Goal: Information Seeking & Learning: Learn about a topic

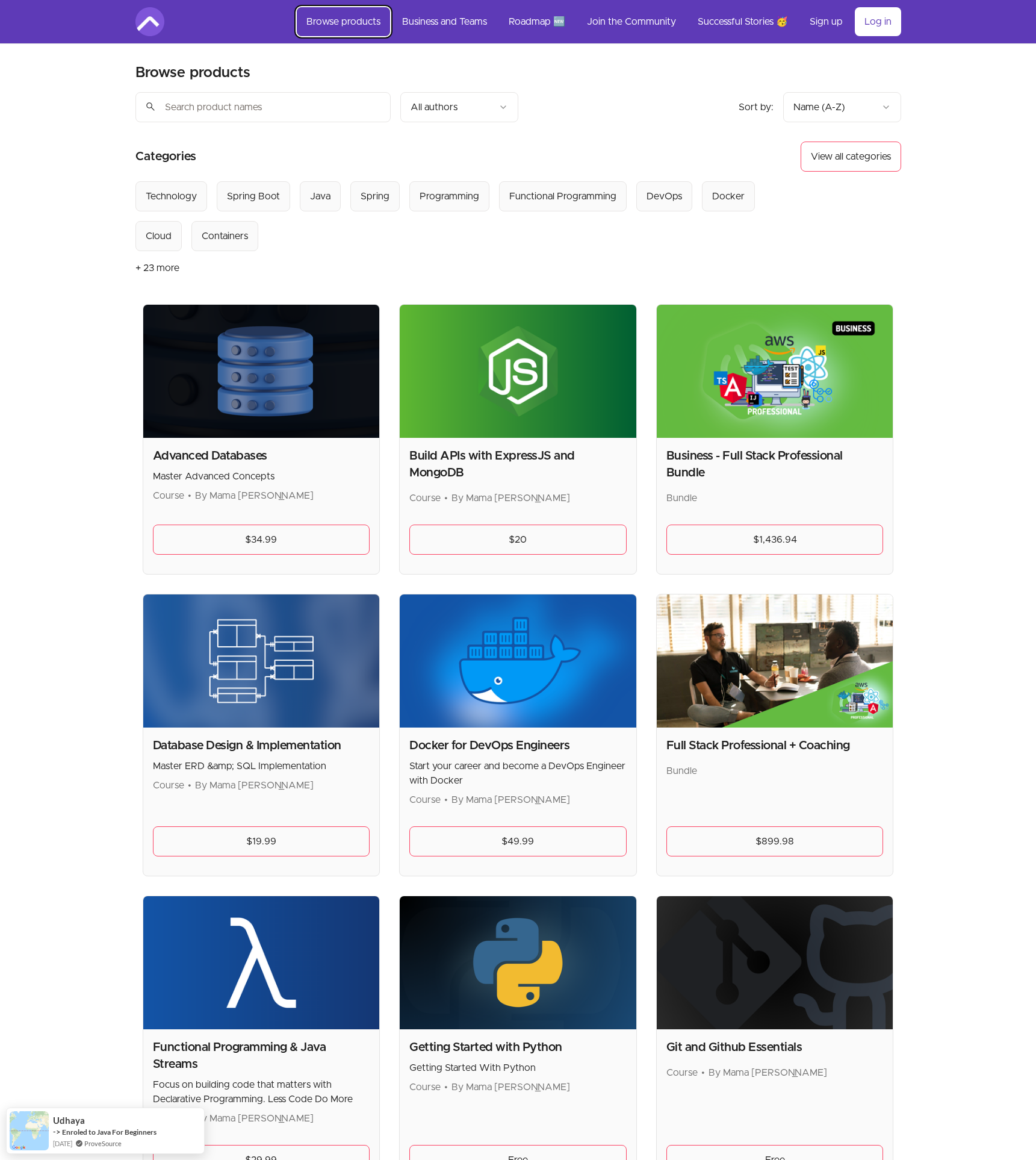
click at [339, 17] on link "Browse products" at bounding box center [343, 21] width 93 height 29
click at [876, 21] on link "Log in" at bounding box center [878, 21] width 46 height 29
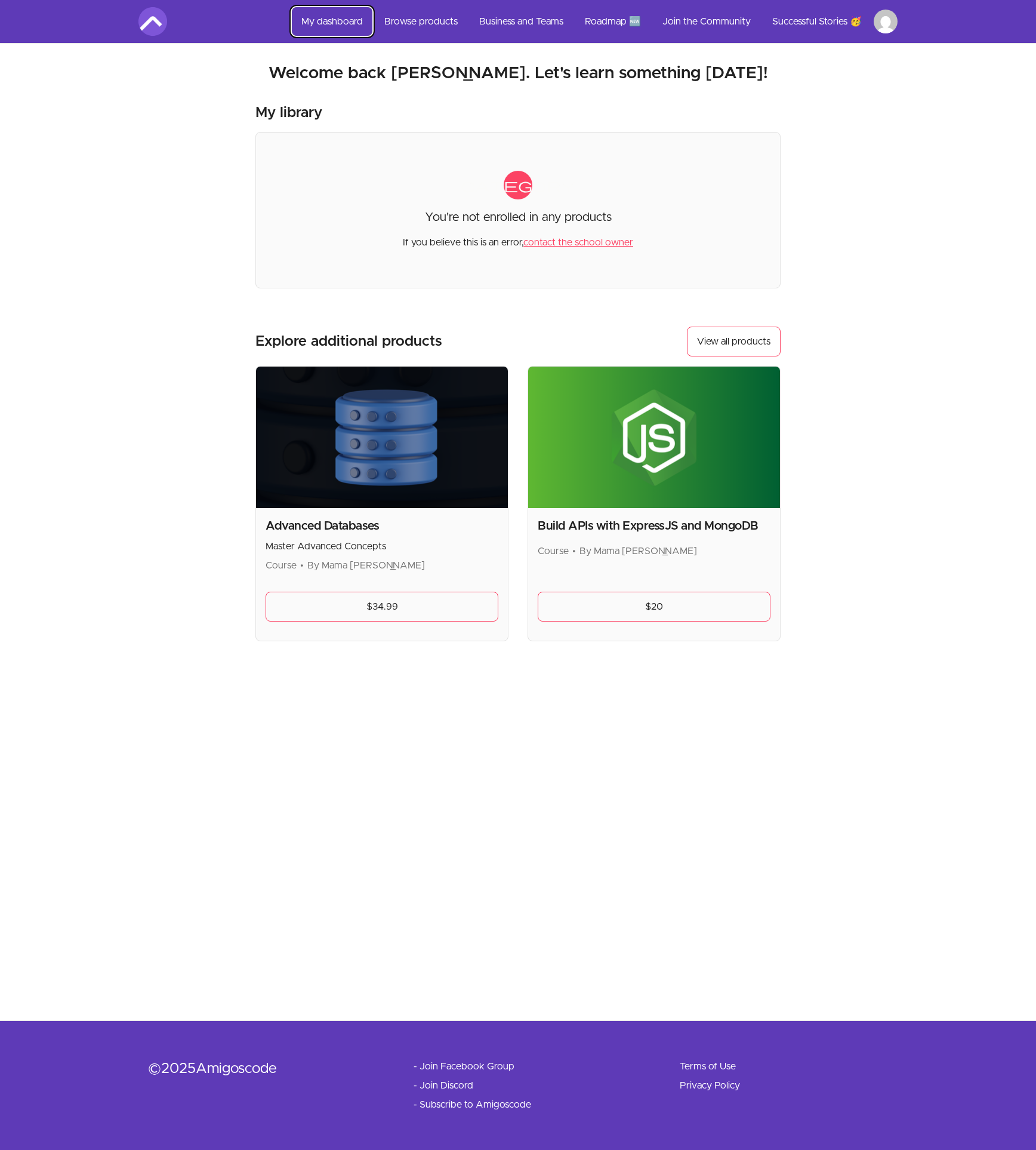
click at [339, 16] on link "My dashboard" at bounding box center [333, 21] width 81 height 29
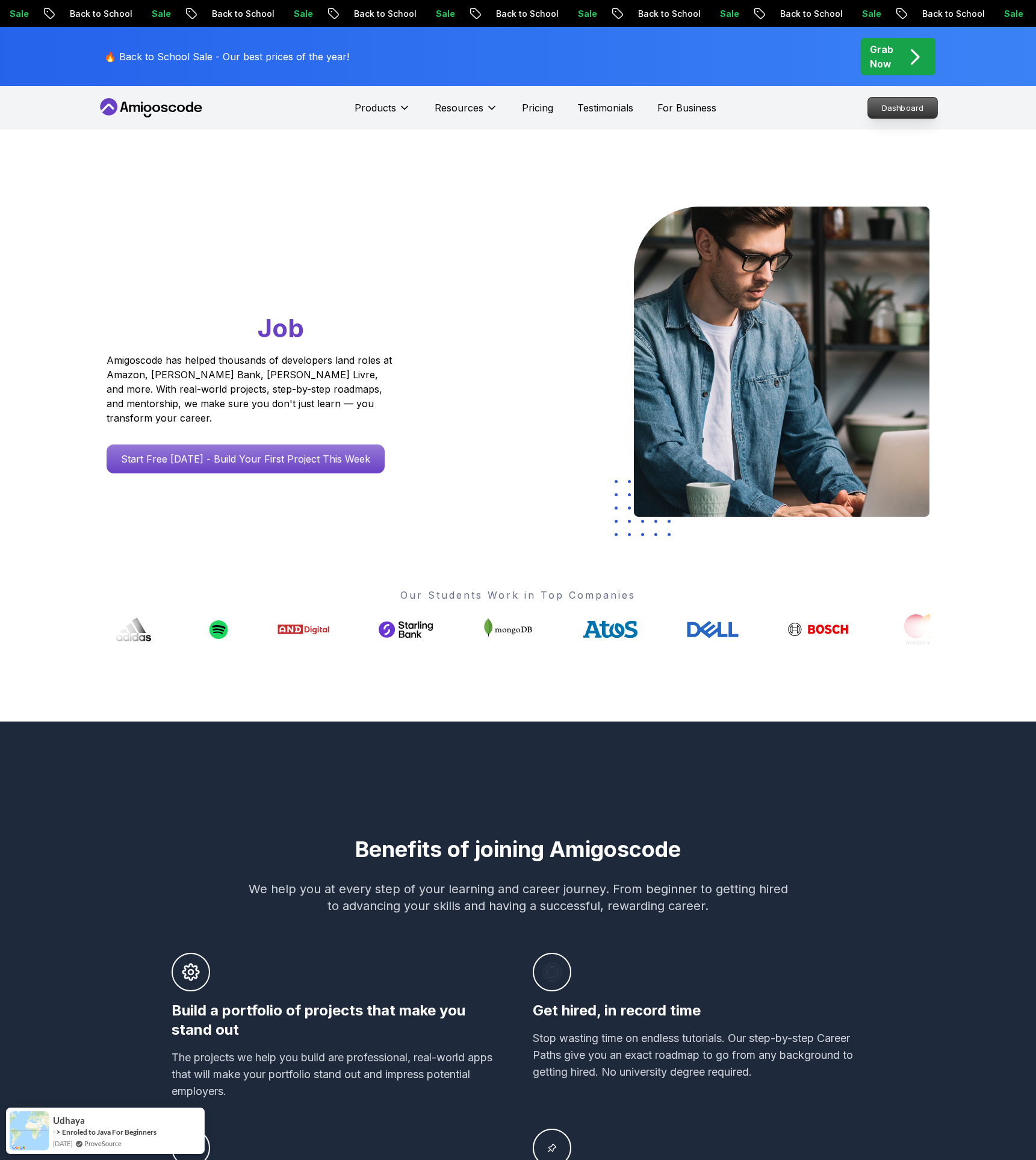
click at [891, 109] on p "Dashboard" at bounding box center [903, 108] width 69 height 21
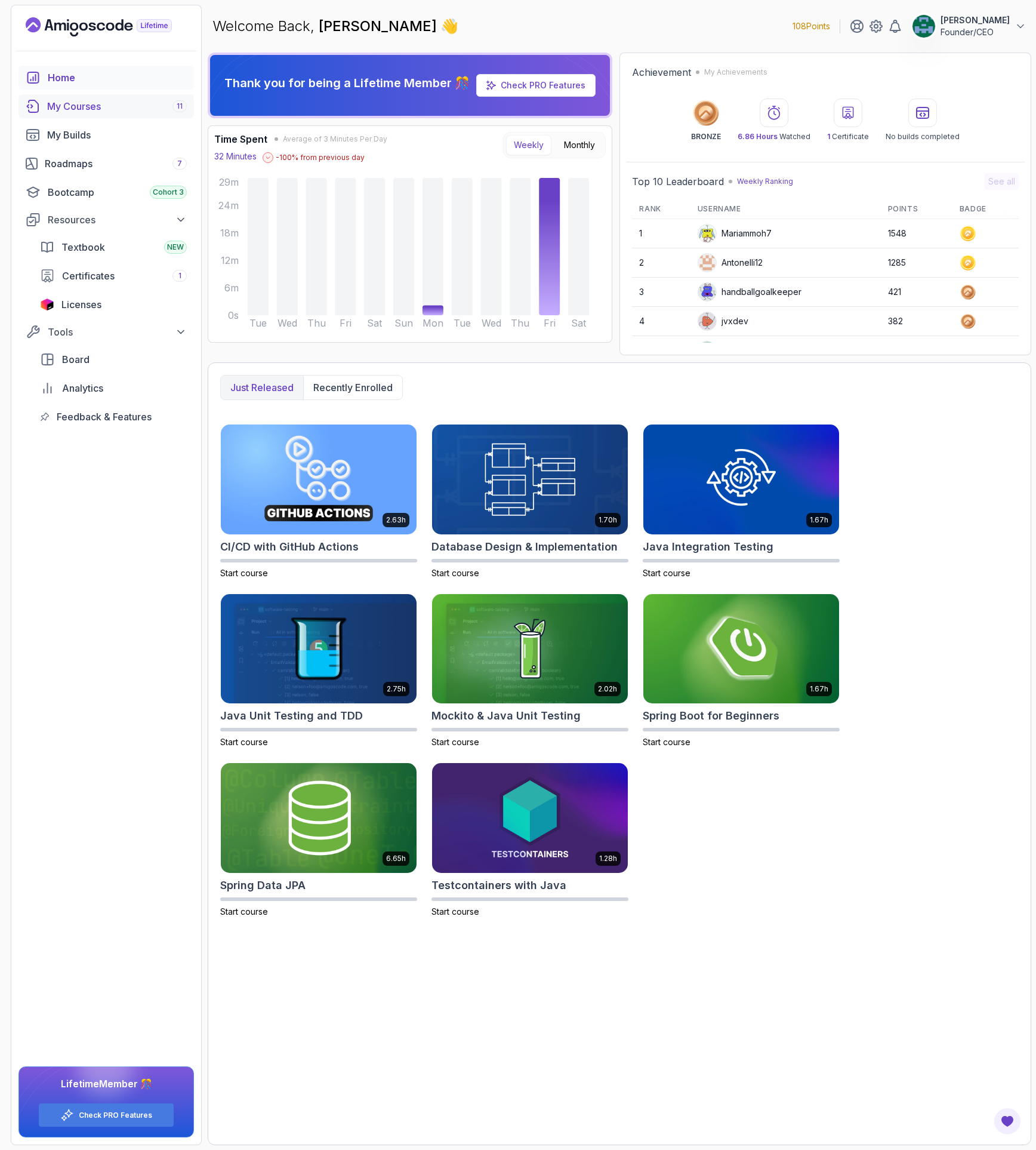
click at [82, 105] on div "My Courses 11" at bounding box center [117, 106] width 140 height 14
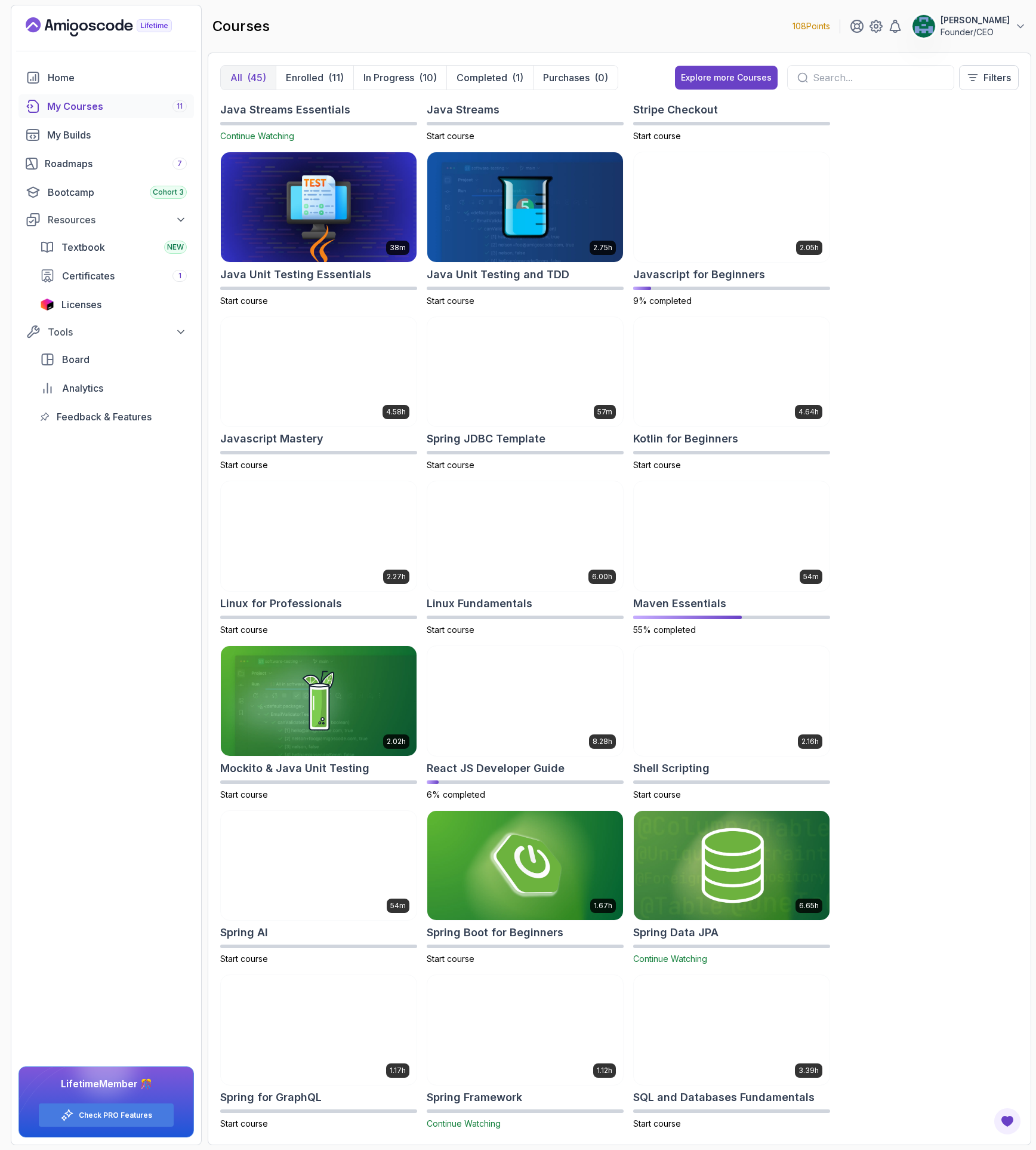
scroll to position [1266, 0]
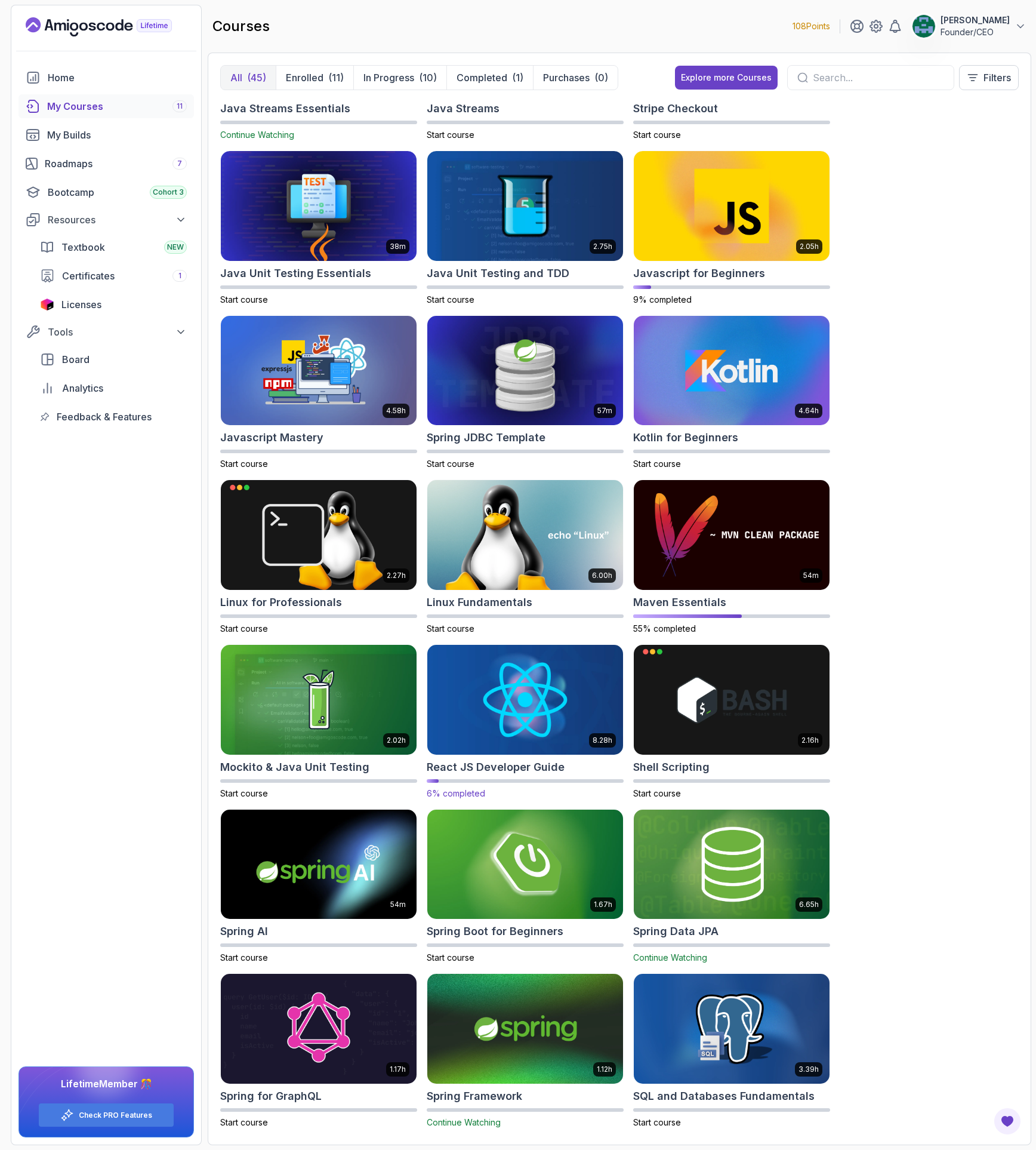
click at [538, 727] on img at bounding box center [525, 699] width 205 height 115
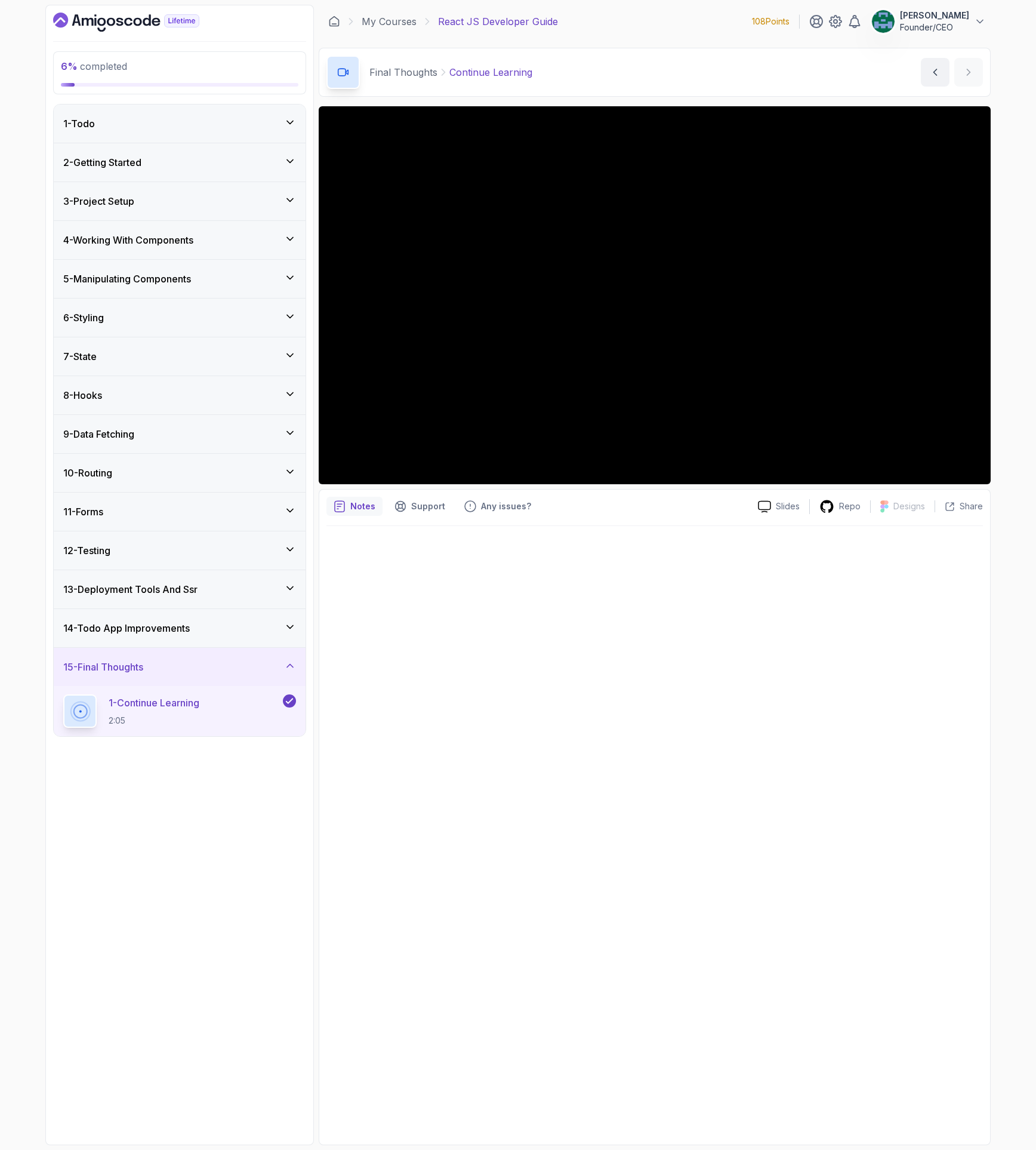
click at [132, 468] on div "10 - Routing" at bounding box center [180, 472] width 233 height 14
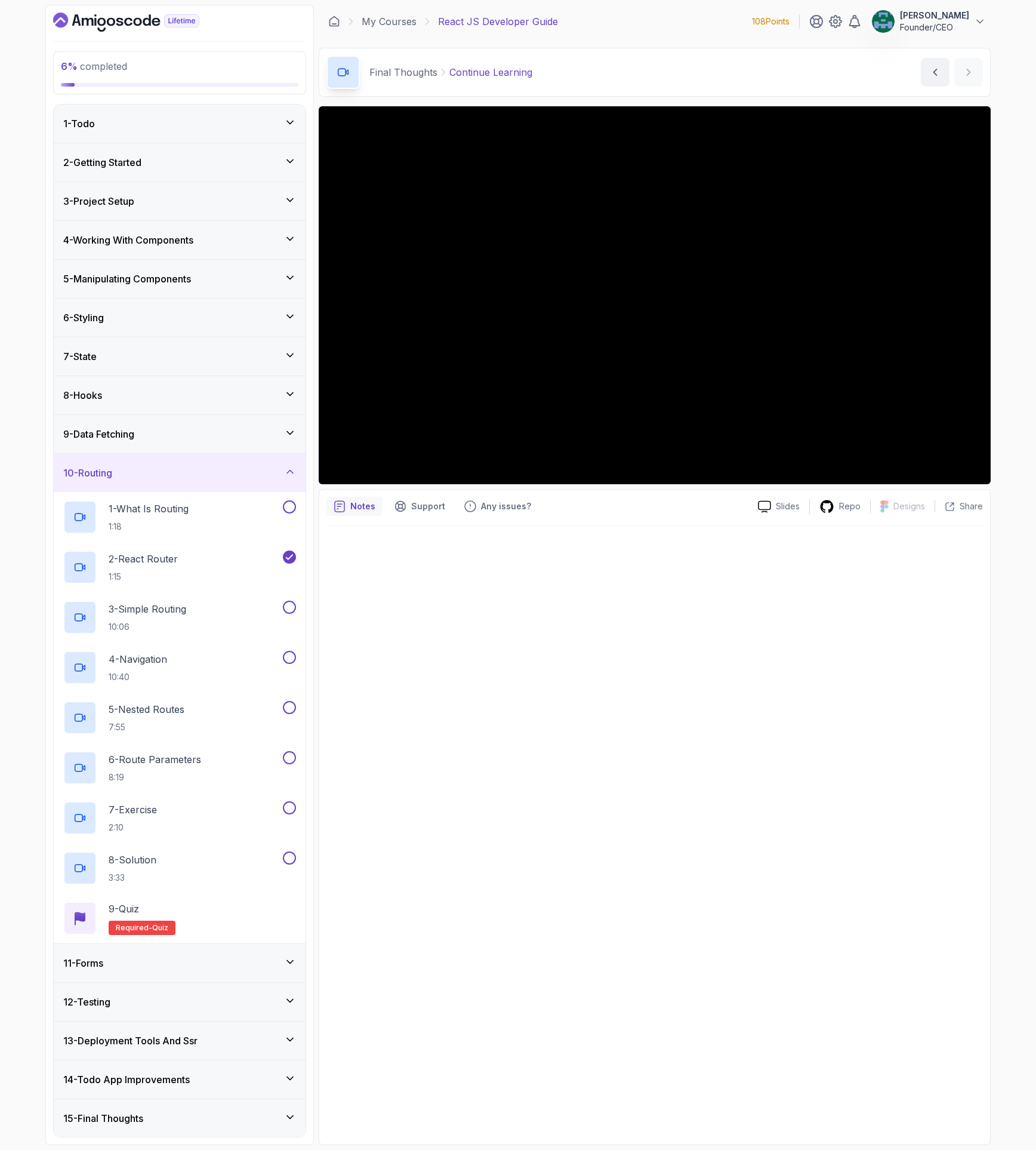
click at [133, 468] on div "10 - Routing" at bounding box center [180, 472] width 233 height 14
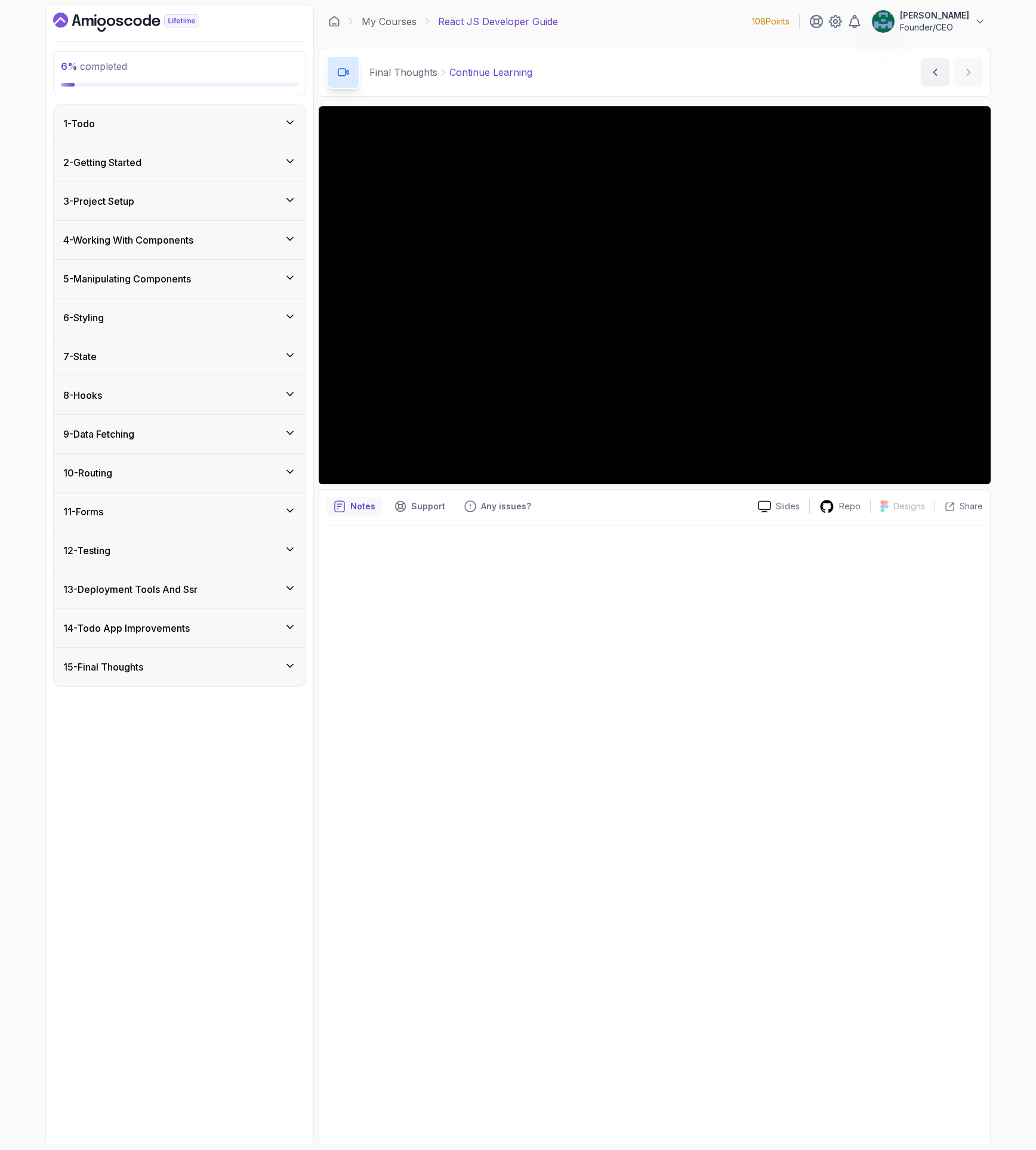
click at [132, 435] on h3 "9 - Data Fetching" at bounding box center [99, 433] width 71 height 14
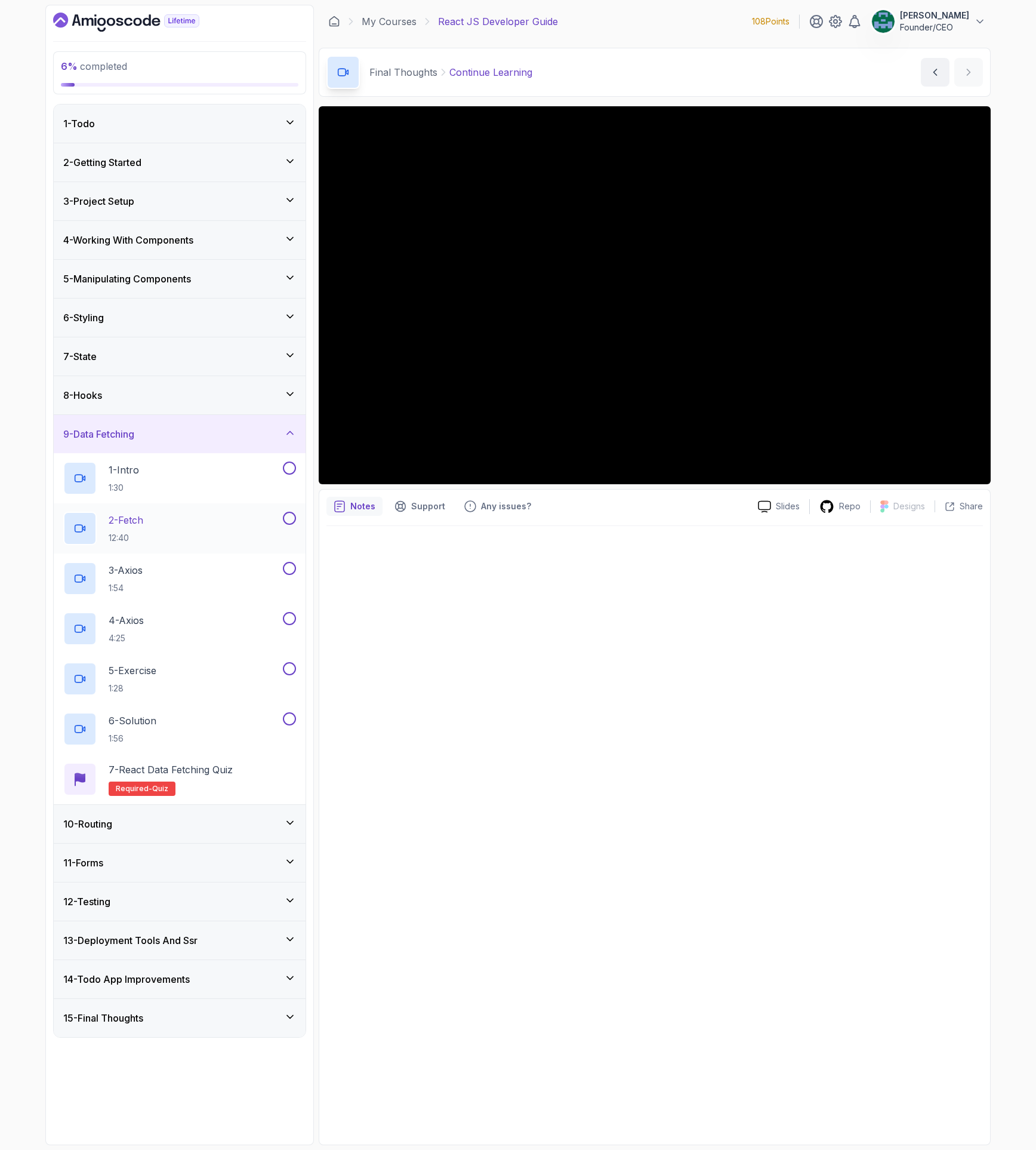
click at [143, 533] on p "12:40" at bounding box center [125, 538] width 34 height 12
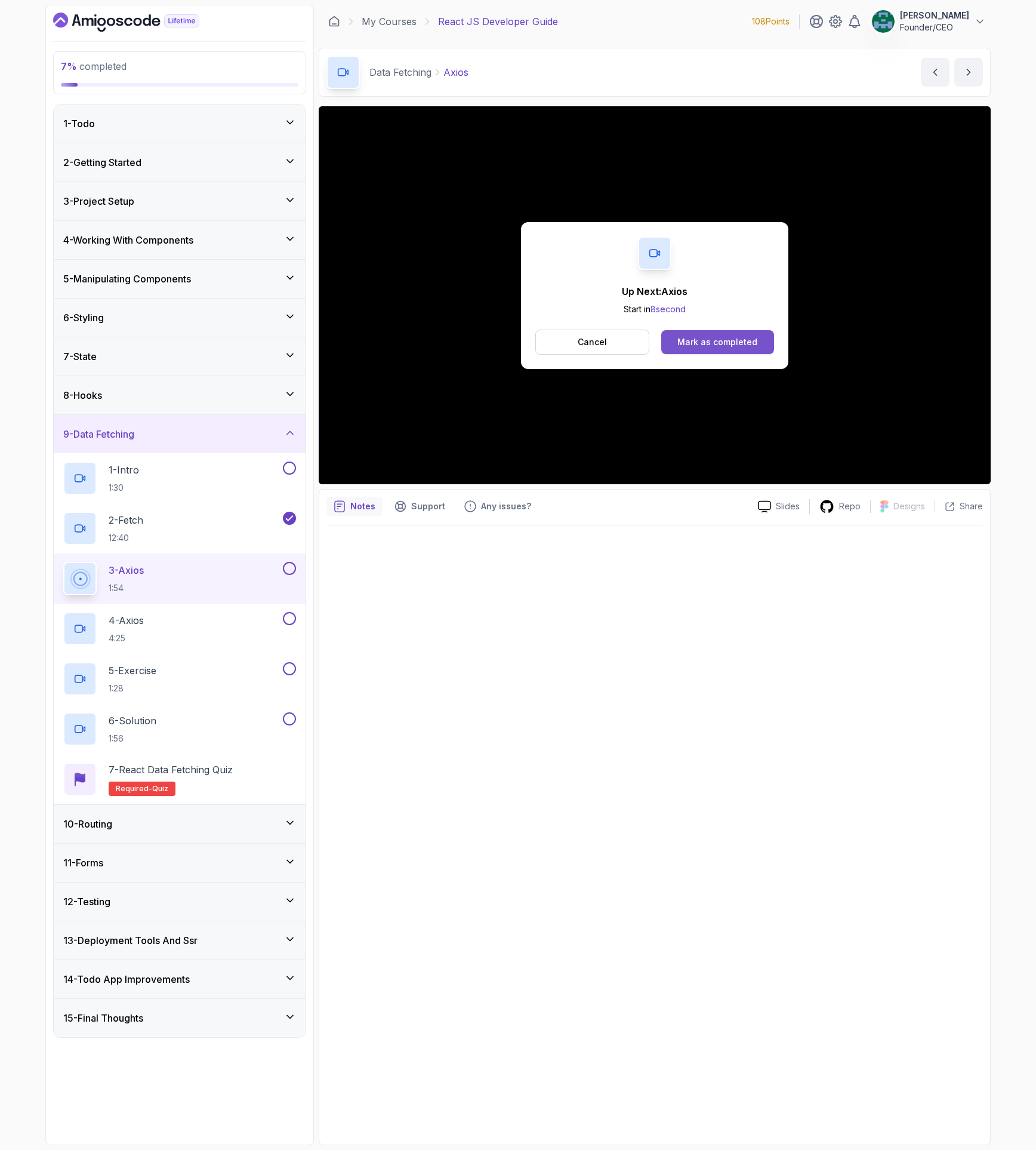
click at [699, 346] on div "Mark as completed" at bounding box center [717, 342] width 80 height 12
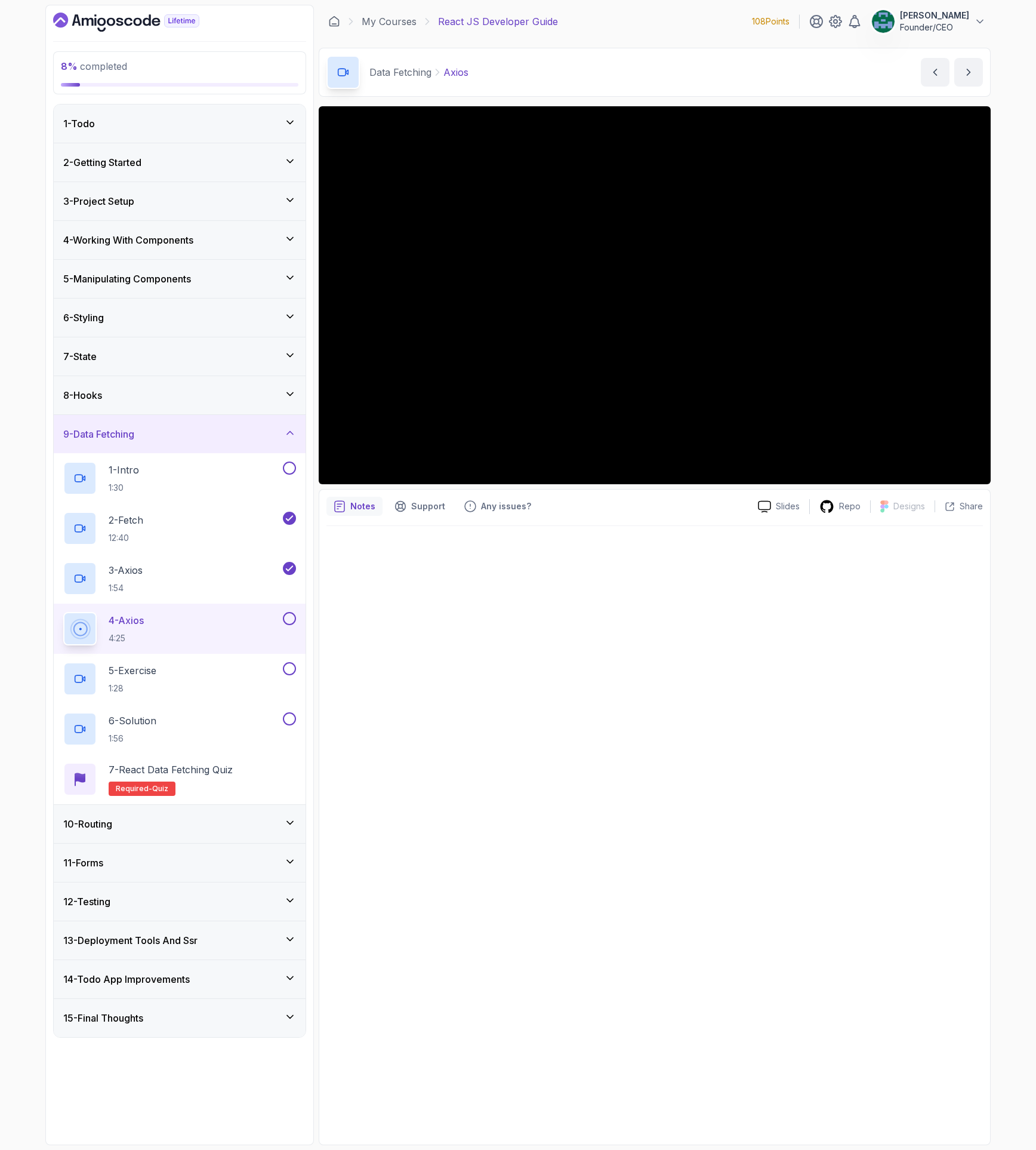
click at [217, 625] on div "4 - Axios 4:25" at bounding box center [171, 628] width 217 height 34
click at [197, 942] on h3 "13 - Deployment Tools And Ssr" at bounding box center [130, 940] width 134 height 14
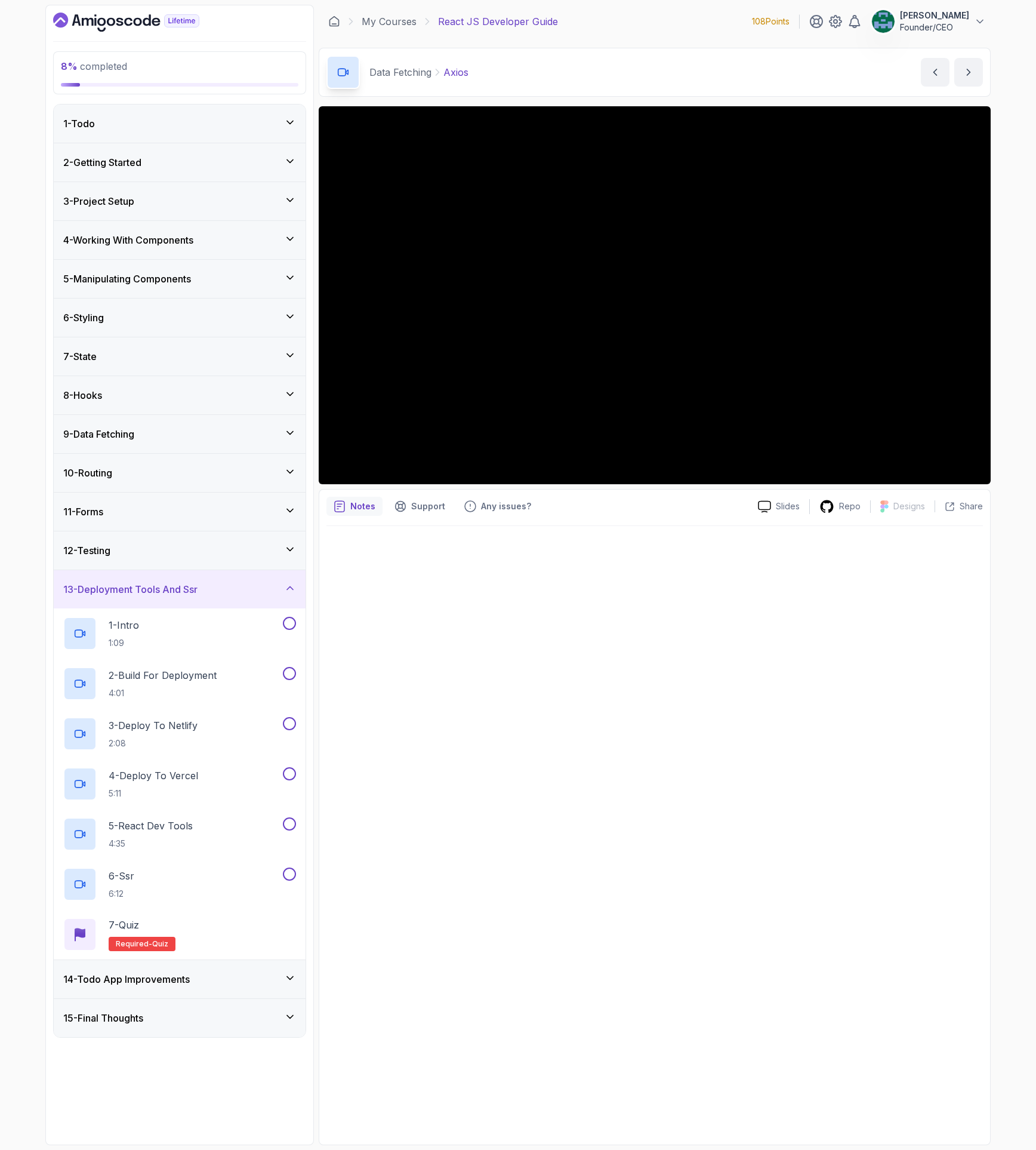
click at [197, 588] on h3 "13 - Deployment Tools And Ssr" at bounding box center [130, 589] width 134 height 14
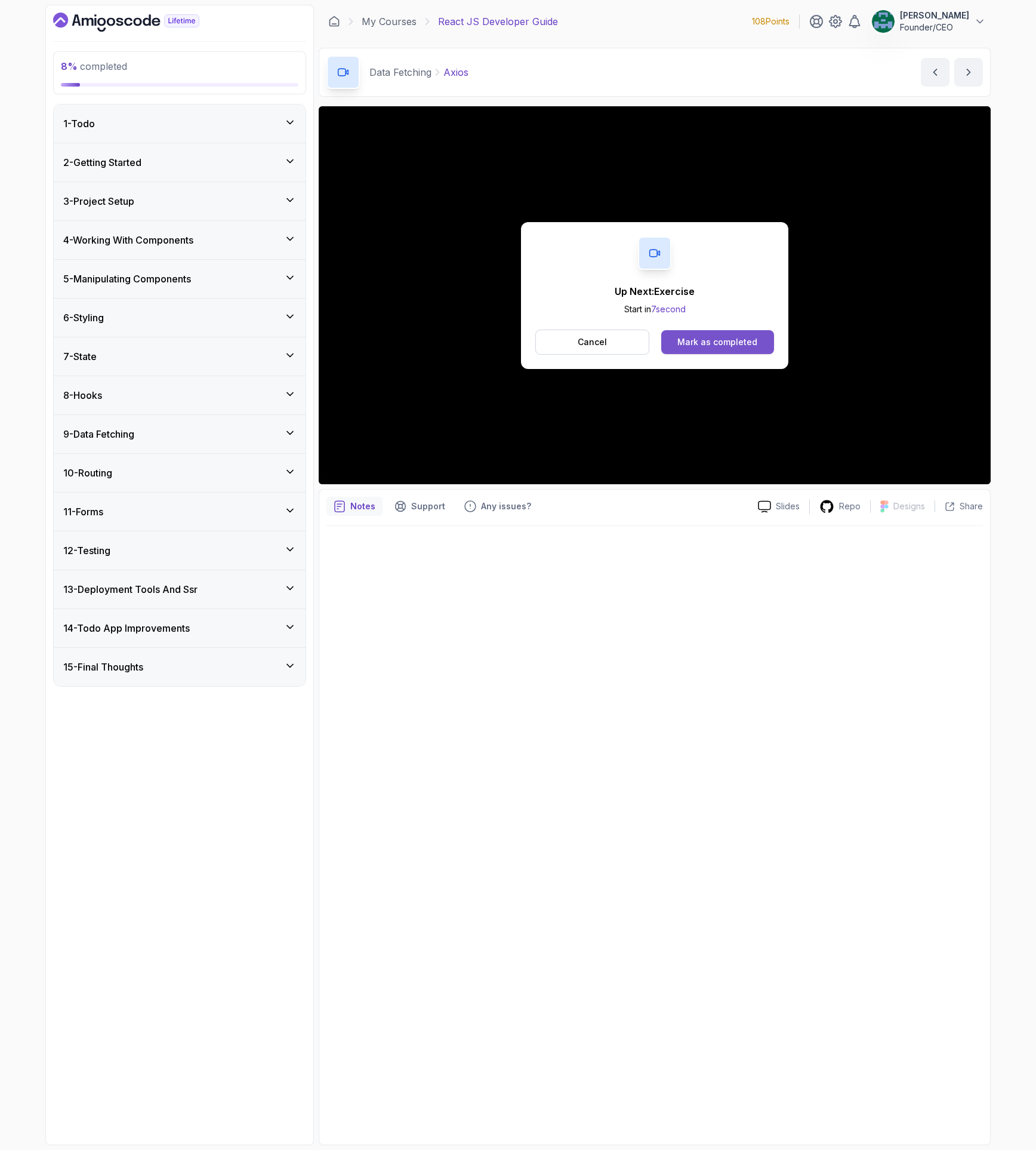
click at [718, 348] on div "Mark as completed" at bounding box center [717, 342] width 80 height 12
